Goal: Task Accomplishment & Management: Use online tool/utility

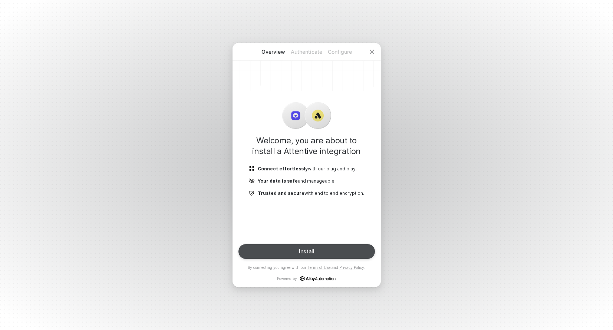
click at [299, 251] on button "Install" at bounding box center [306, 251] width 136 height 15
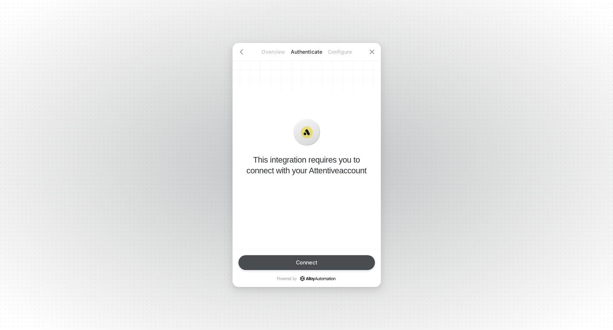
click at [300, 260] on div "Connect" at bounding box center [307, 263] width 22 height 6
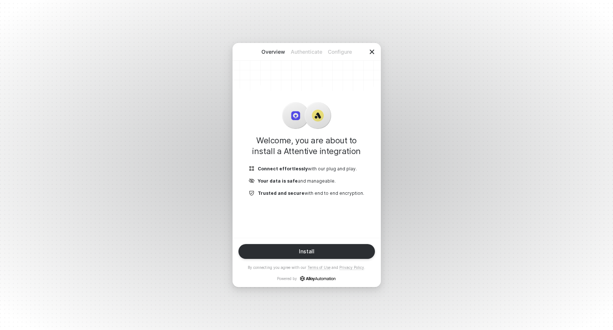
click at [372, 51] on icon "icon-close" at bounding box center [372, 52] width 4 height 4
click at [374, 49] on icon "icon-close" at bounding box center [372, 52] width 6 height 6
click at [308, 253] on div "Install" at bounding box center [307, 252] width 16 height 6
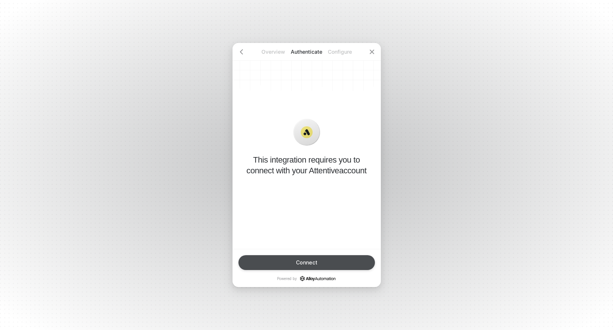
click at [305, 260] on div "Connect" at bounding box center [307, 263] width 22 height 6
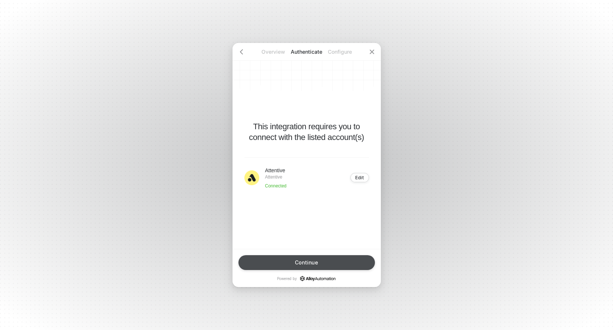
click at [335, 257] on button "Continue" at bounding box center [306, 263] width 136 height 15
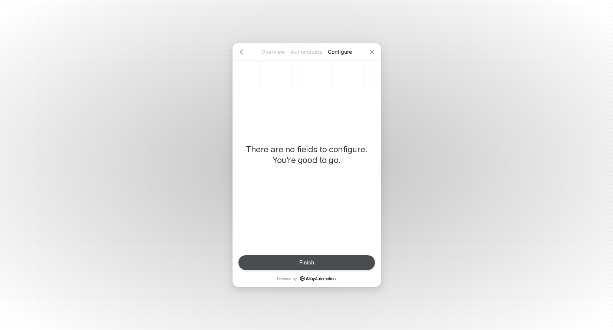
click at [335, 257] on button "Finish" at bounding box center [306, 263] width 136 height 15
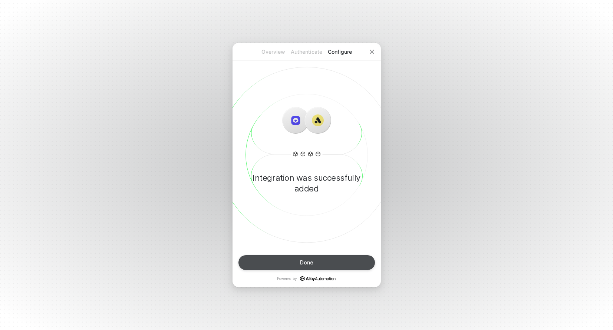
click at [314, 263] on button "Done" at bounding box center [306, 263] width 136 height 15
click at [298, 264] on button "Done" at bounding box center [306, 263] width 136 height 15
click at [372, 53] on icon "icon-close" at bounding box center [372, 52] width 6 height 6
click at [371, 52] on icon "icon-close" at bounding box center [372, 52] width 4 height 4
